Goal: Navigation & Orientation: Go to known website

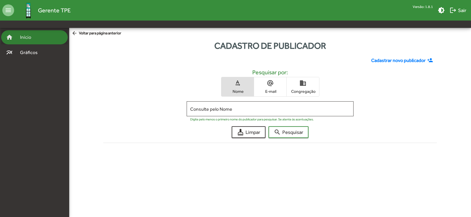
click at [38, 40] on span "Início" at bounding box center [27, 37] width 23 height 7
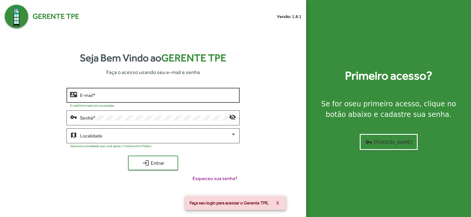
click at [149, 98] on div "E-mail *" at bounding box center [158, 95] width 156 height 16
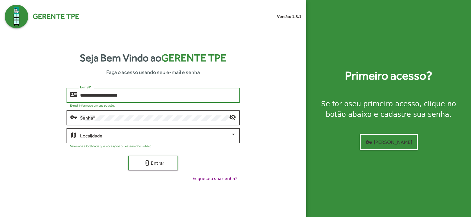
type input "**********"
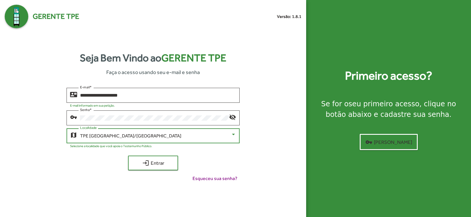
click at [229, 137] on div "TPE [GEOGRAPHIC_DATA]/[GEOGRAPHIC_DATA]" at bounding box center [155, 136] width 151 height 5
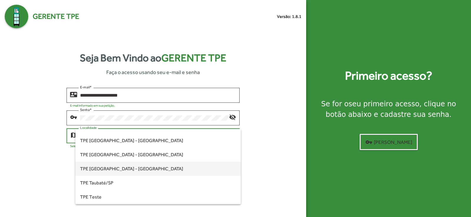
scroll to position [179, 0]
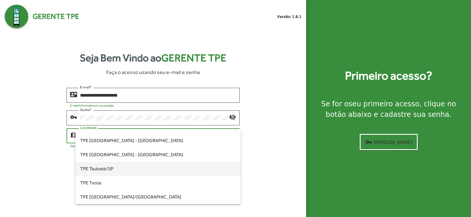
click at [129, 169] on span "TPE Taubaté/SP" at bounding box center [158, 169] width 156 height 14
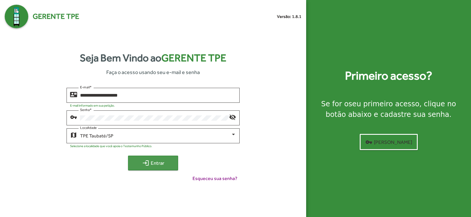
click at [148, 158] on span "login Entrar" at bounding box center [152, 163] width 39 height 11
